Goal: Find specific page/section: Find specific page/section

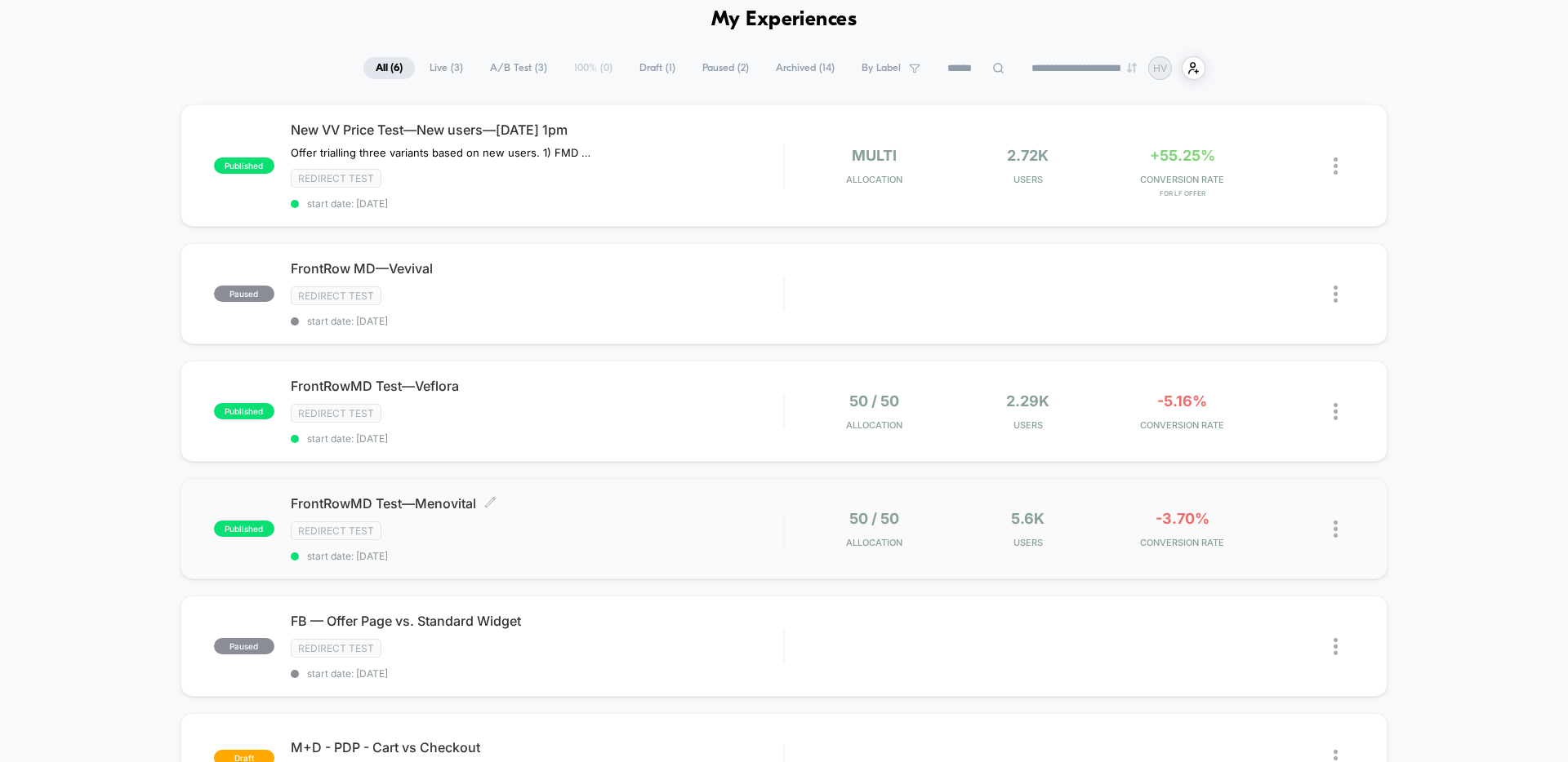
click at [634, 516] on div "FrontRowMD Test—Menovital Click to edit experience details Click to edit experi…" at bounding box center [537, 528] width 492 height 67
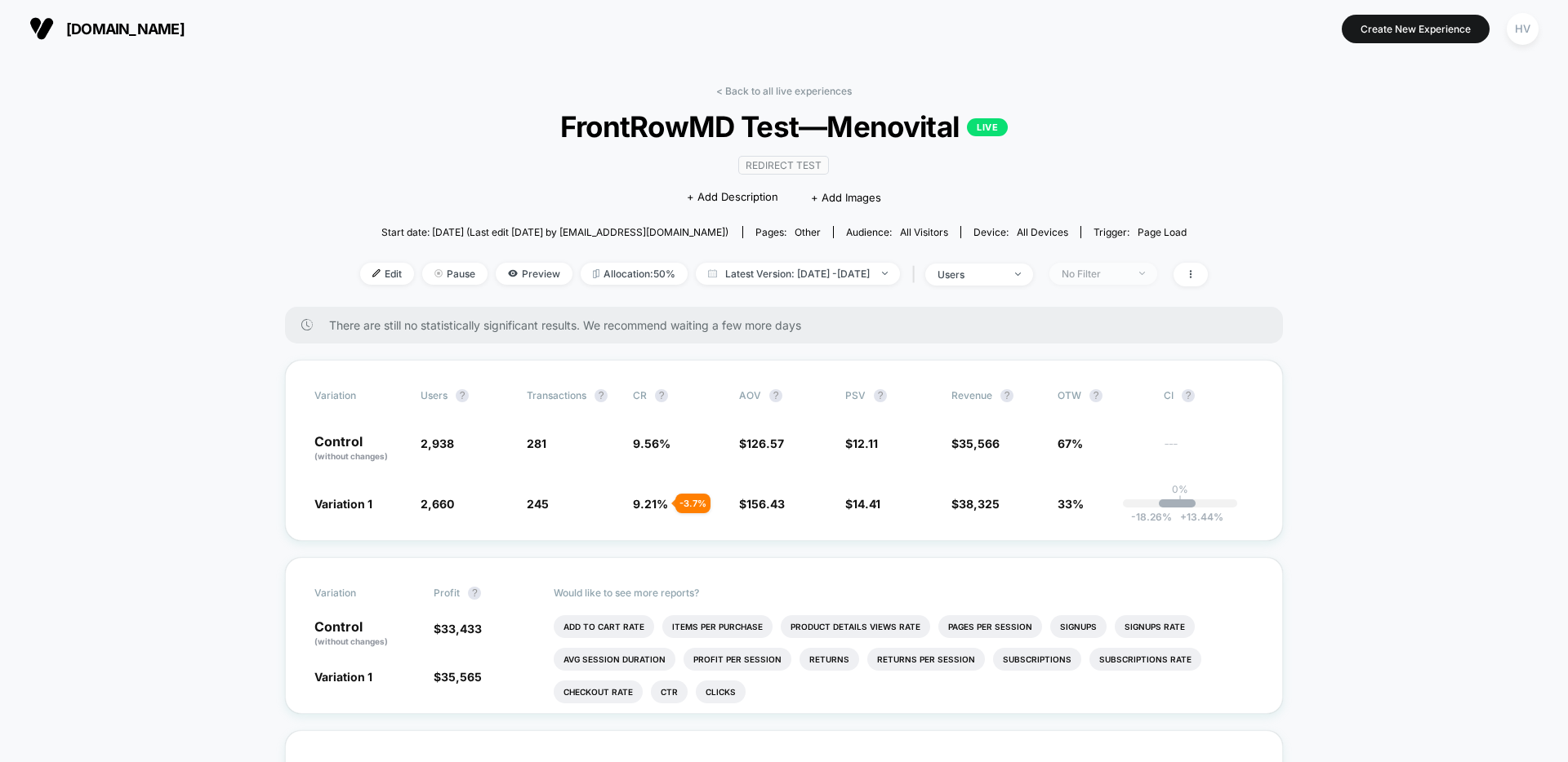
click at [1157, 267] on span "No Filter" at bounding box center [1103, 274] width 108 height 22
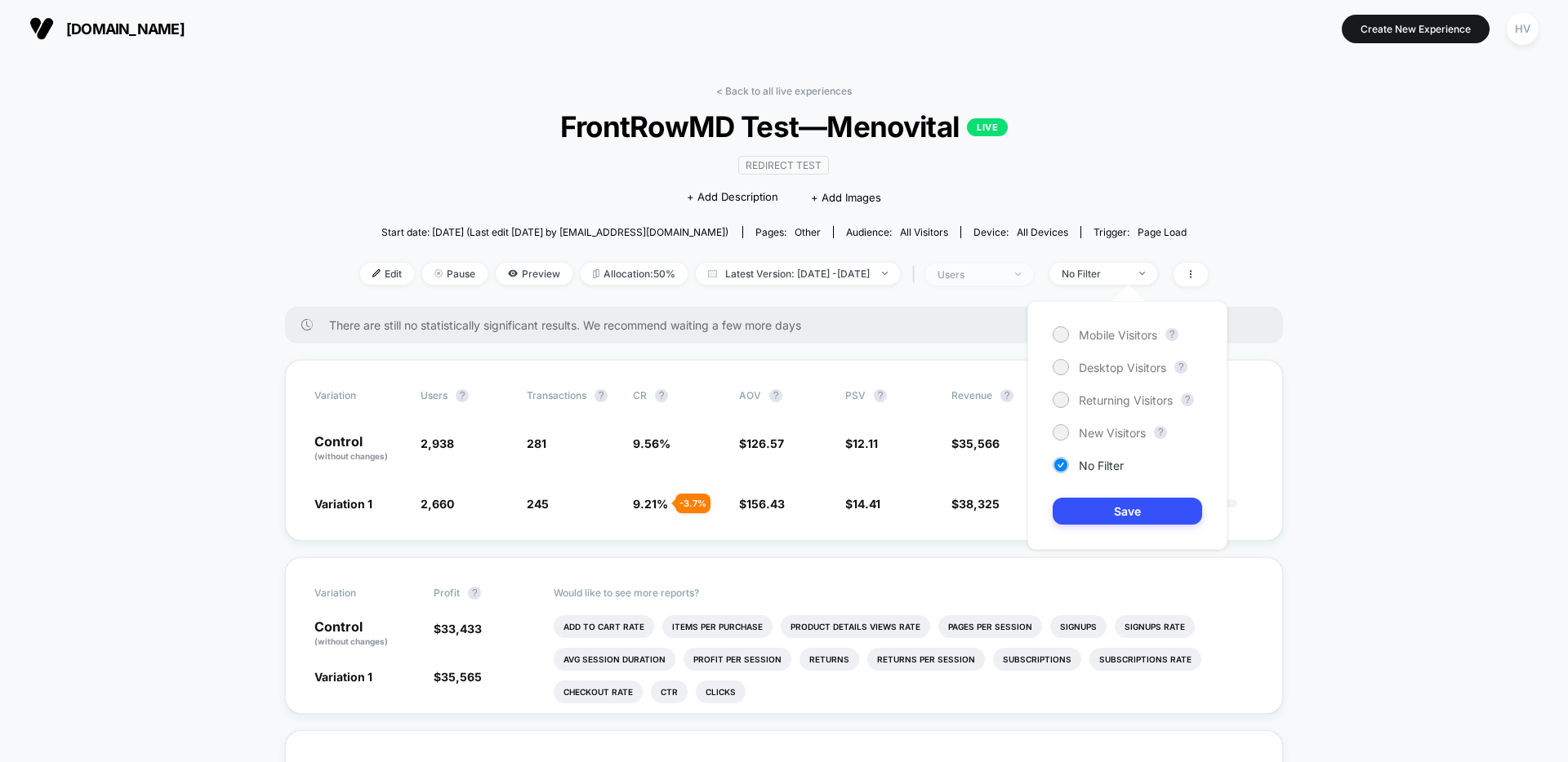
click at [1003, 276] on div "users" at bounding box center [969, 274] width 66 height 12
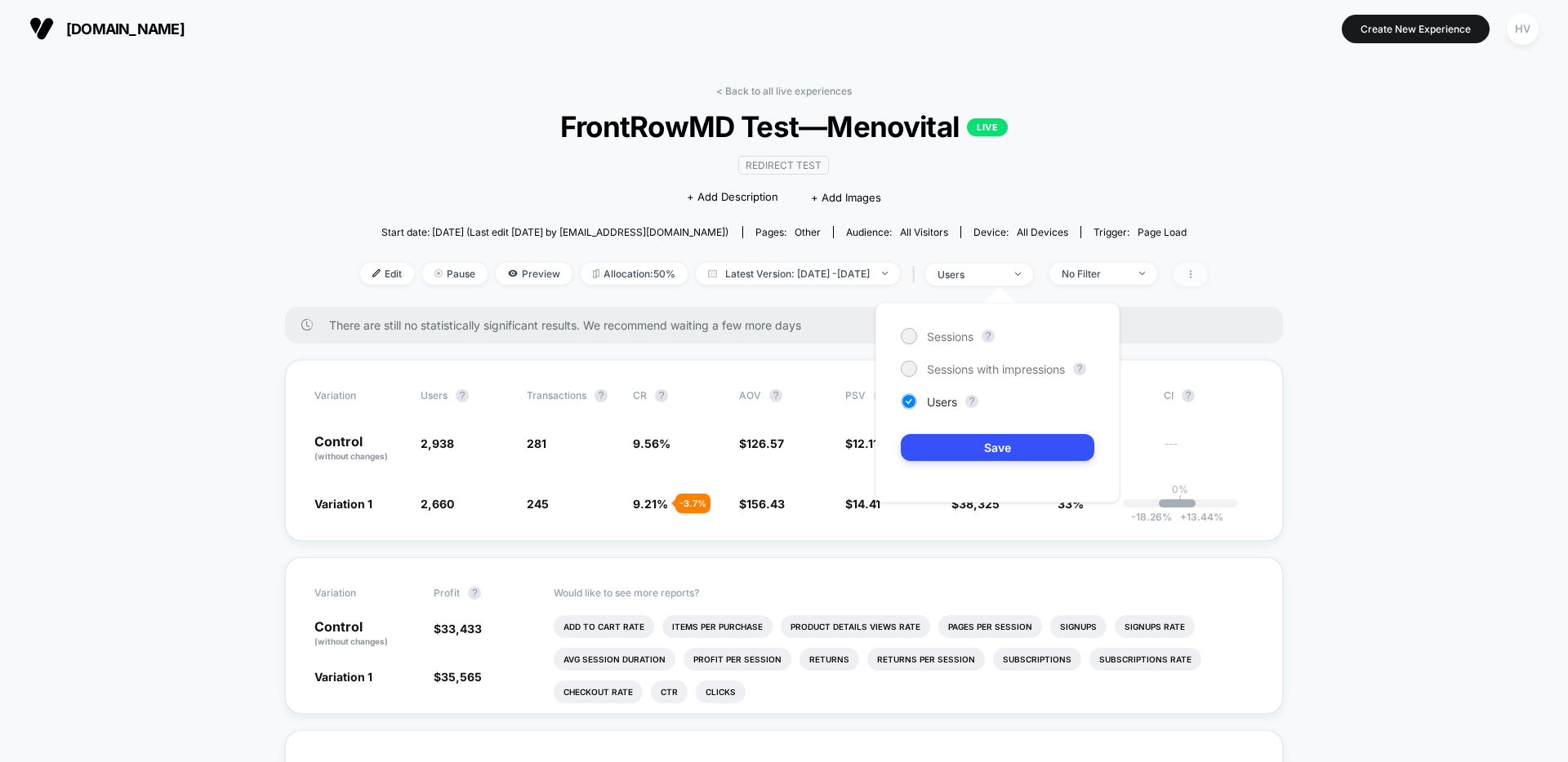
click at [1206, 272] on span at bounding box center [1190, 275] width 34 height 24
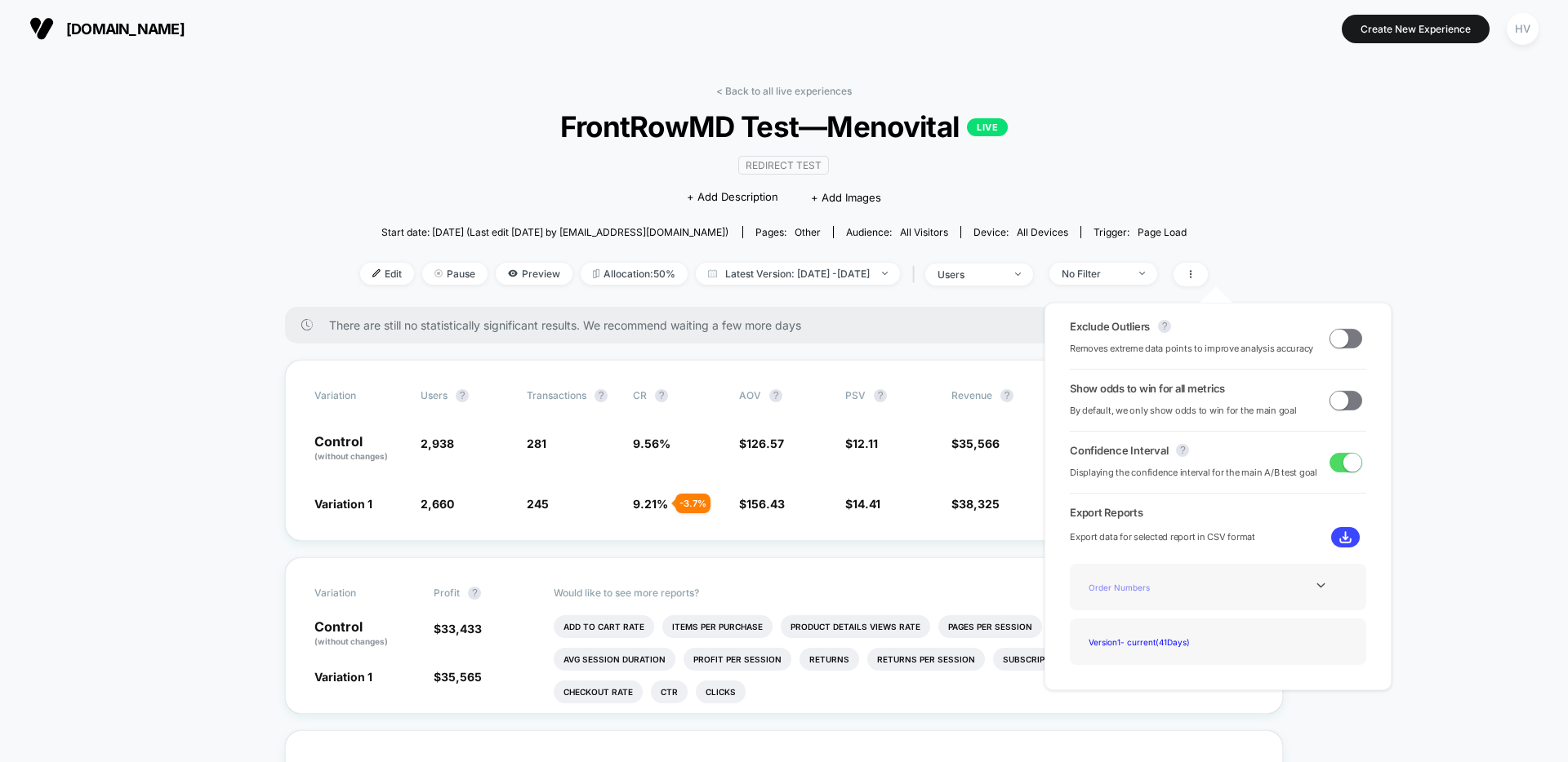
click at [1155, 598] on div "Order Numbers" at bounding box center [1147, 587] width 130 height 22
click at [1128, 587] on div "Order Numbers" at bounding box center [1147, 587] width 130 height 22
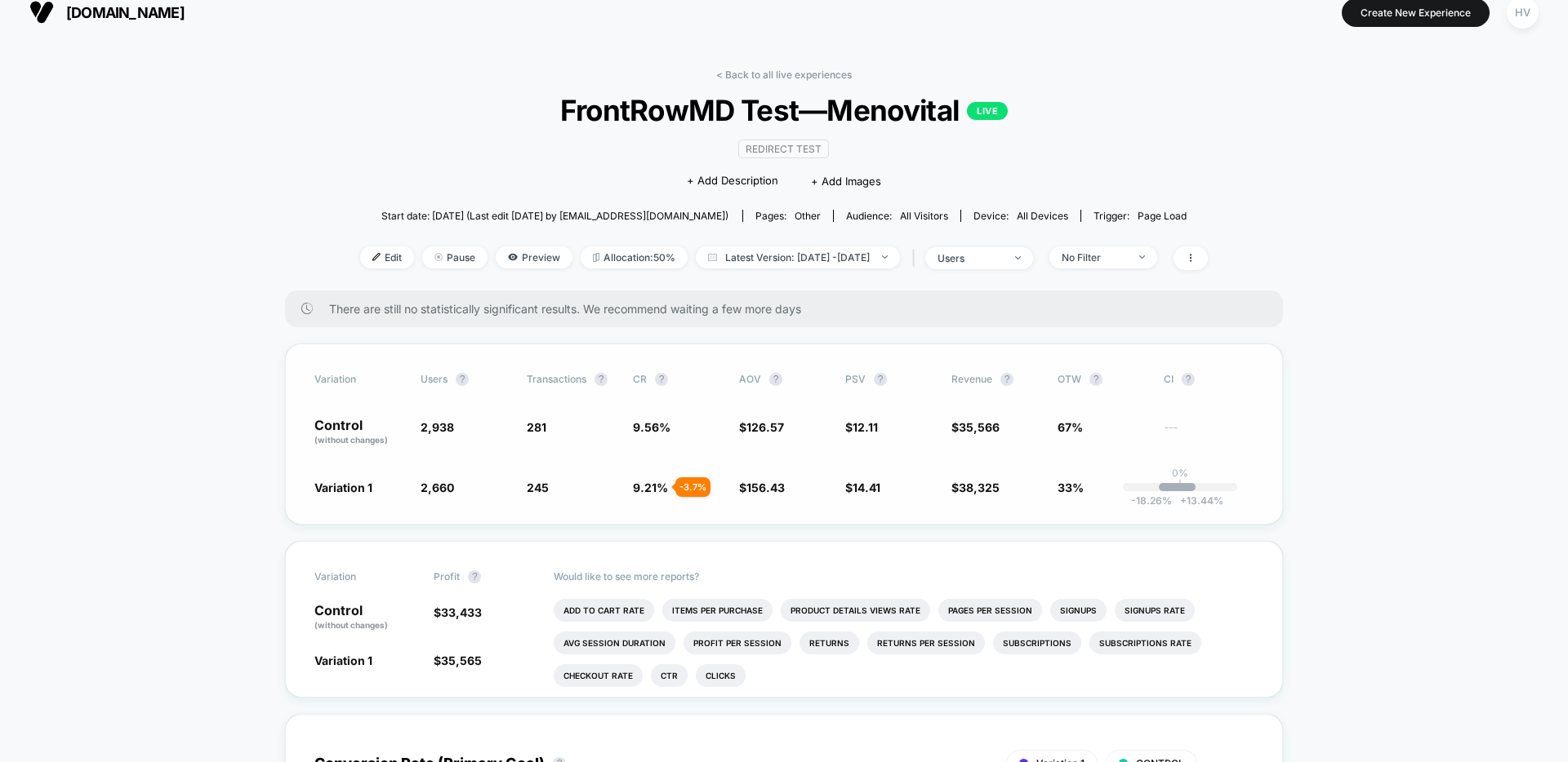
scroll to position [18, 0]
click at [1196, 256] on icon at bounding box center [1190, 257] width 10 height 10
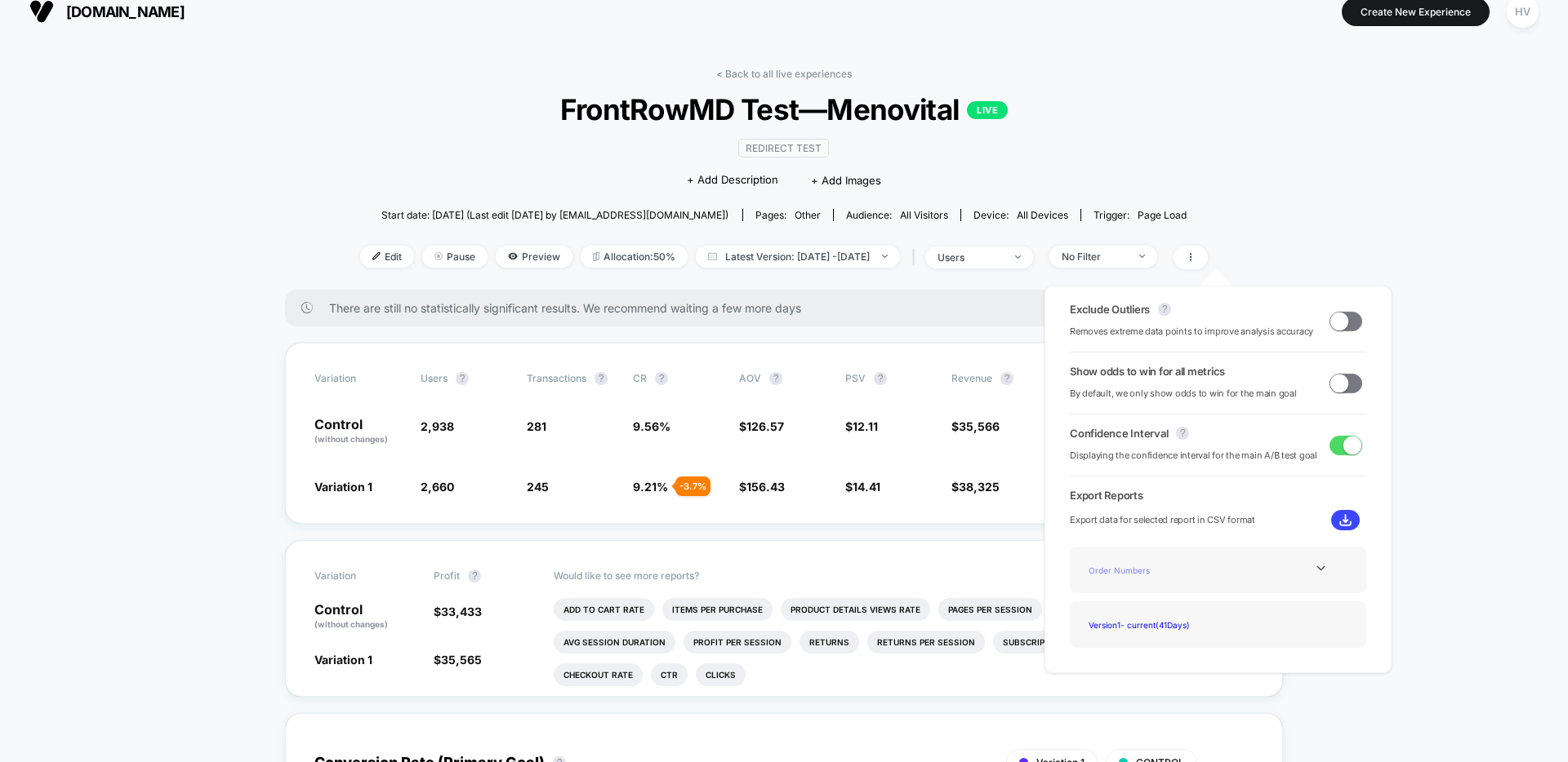
click at [1130, 578] on div "Order Numbers" at bounding box center [1147, 570] width 130 height 22
click at [1339, 519] on img at bounding box center [1344, 520] width 12 height 12
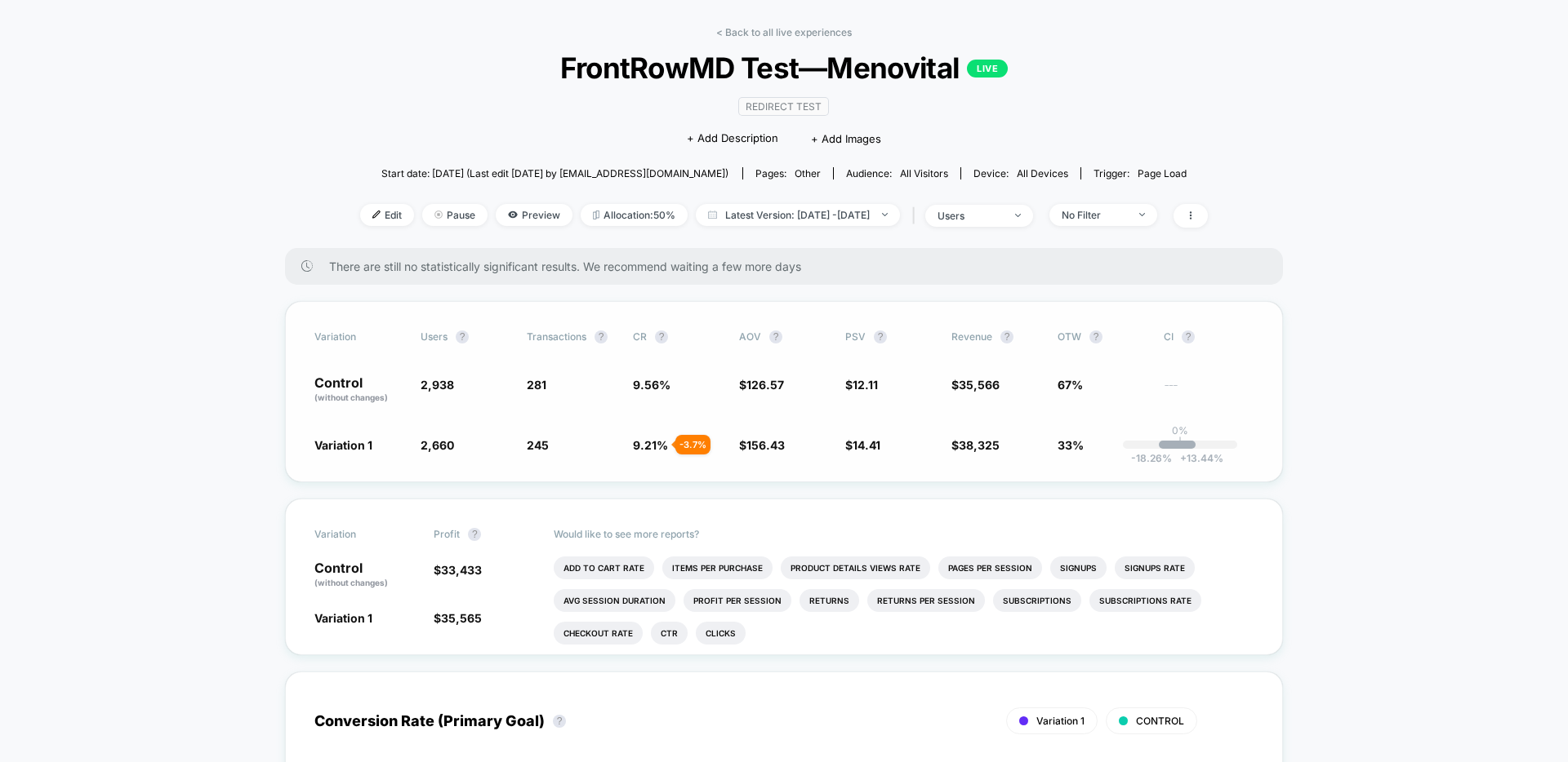
scroll to position [57, 0]
